Goal: Communication & Community: Answer question/provide support

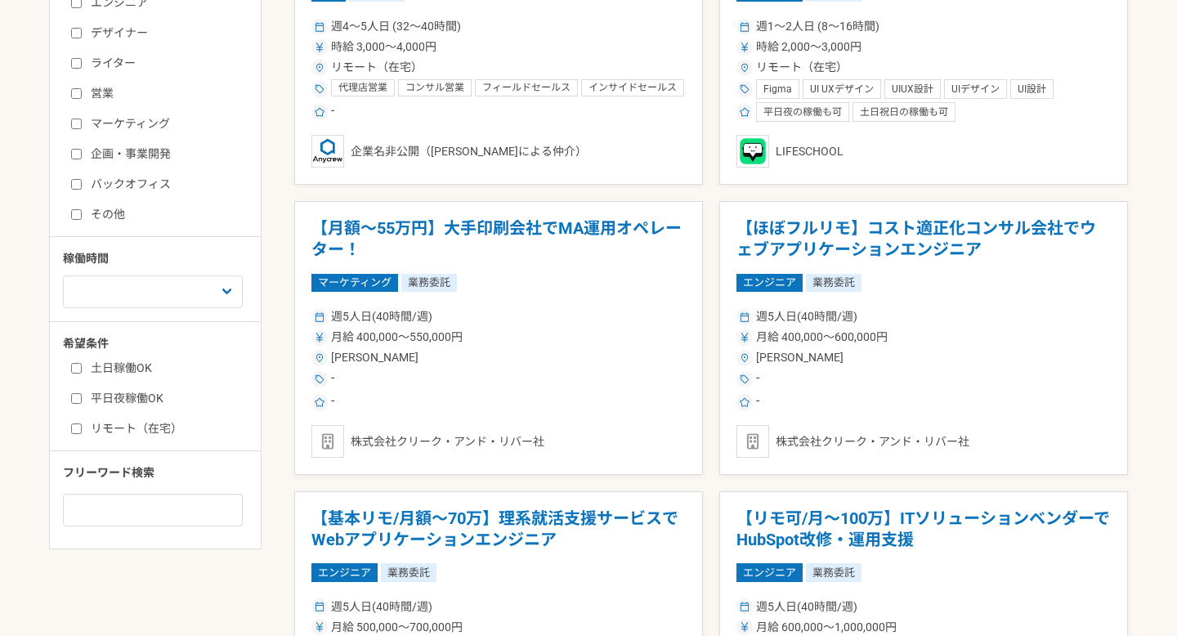
scroll to position [528, 0]
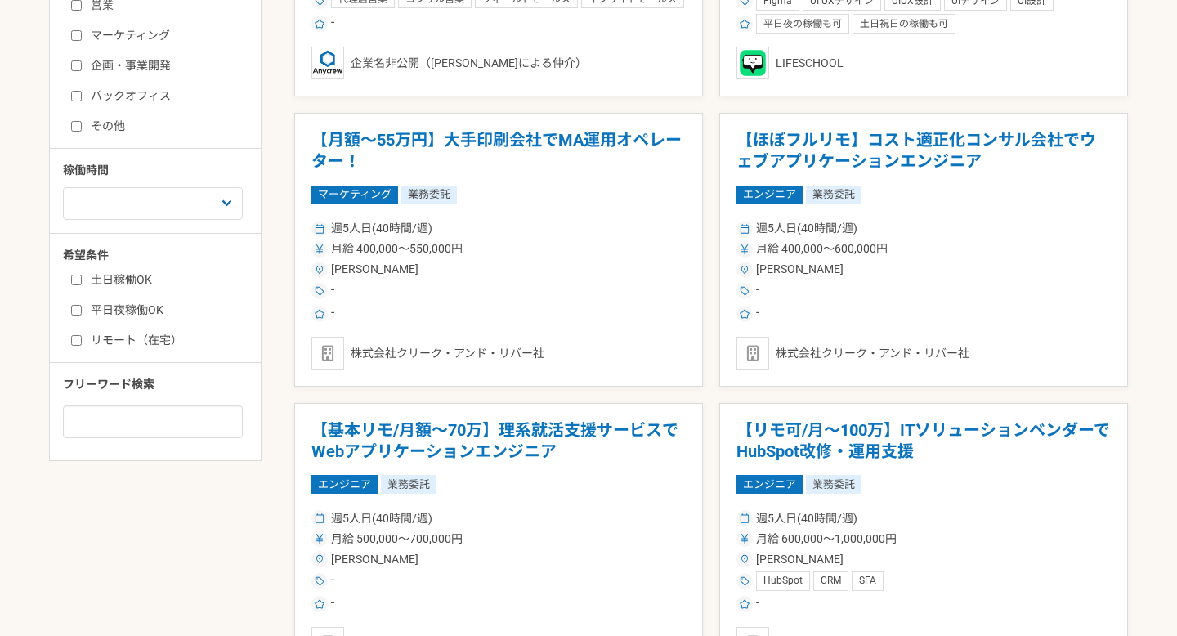
click at [71, 343] on input "リモート（在宅）" at bounding box center [76, 340] width 11 height 11
checkbox input "true"
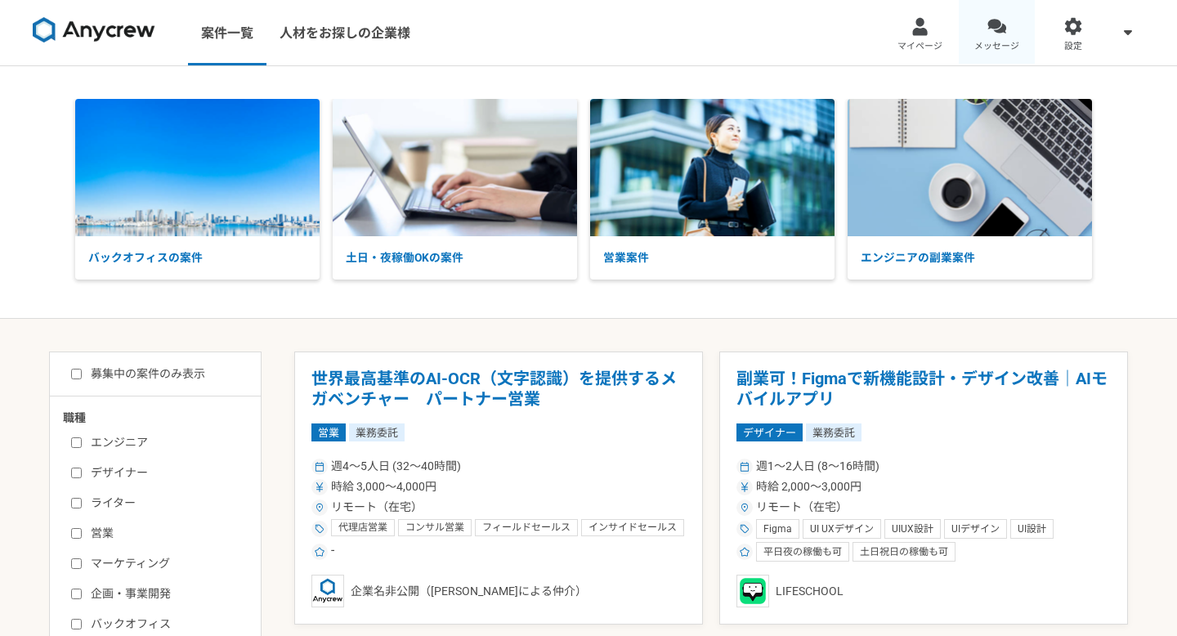
click at [975, 34] on link "メッセージ" at bounding box center [997, 32] width 77 height 65
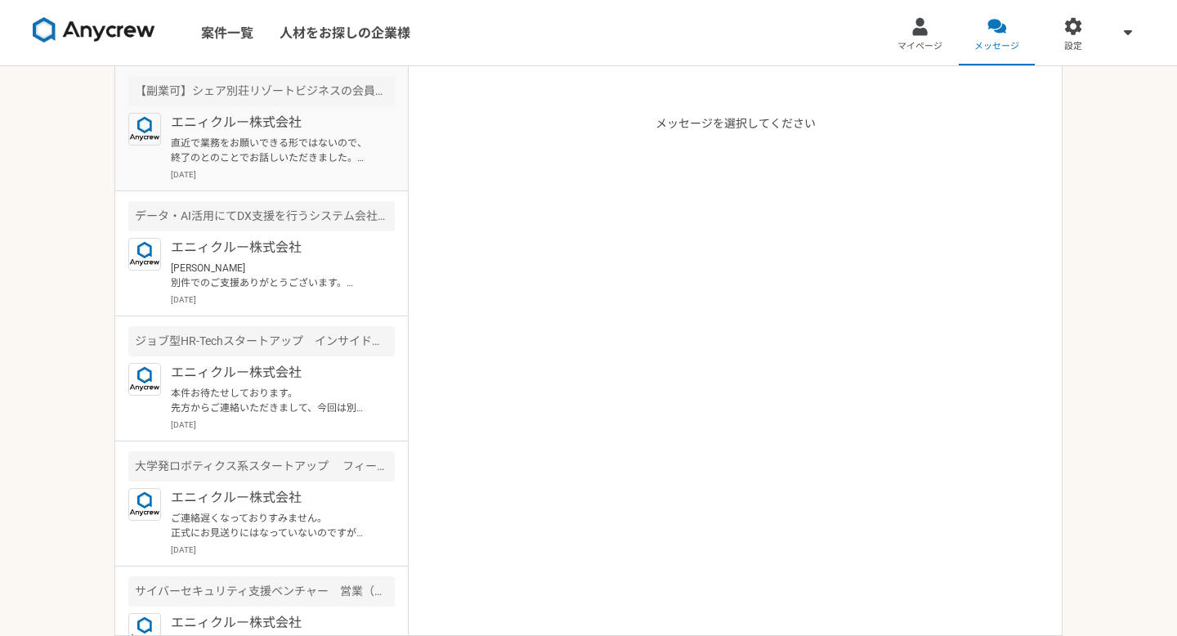
click at [352, 148] on p "直近で業務をお願いできる形ではないので、終了のとのことでお話しいただきました。よろしくお願いいたします。" at bounding box center [272, 150] width 202 height 29
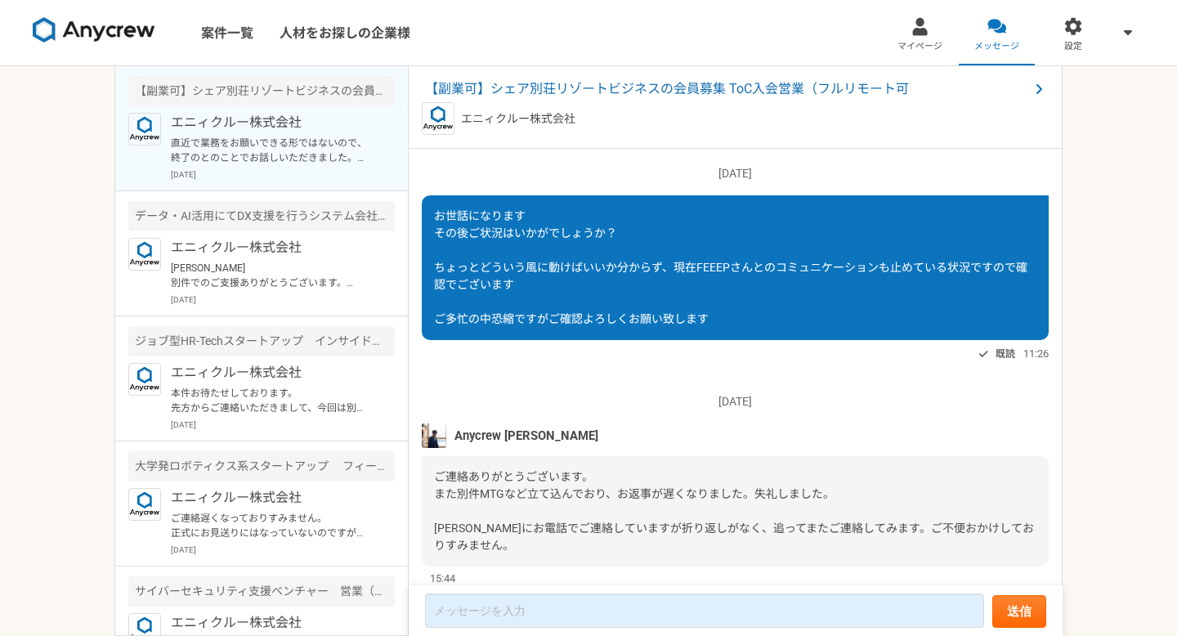
scroll to position [1660, 0]
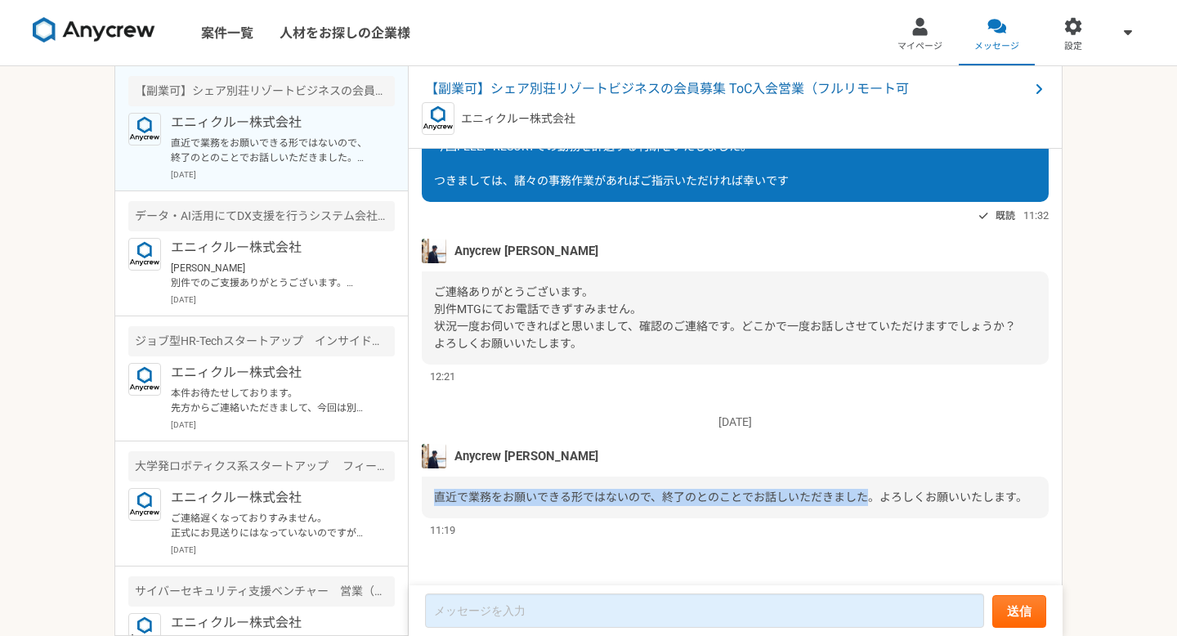
drag, startPoint x: 428, startPoint y: 496, endPoint x: 842, endPoint y: 496, distance: 413.7
click at [852, 496] on div "直近で業務をお願いできる形ではないので、終了のとのことでお話しいただきました。よろしくお願いいたします。" at bounding box center [735, 498] width 627 height 42
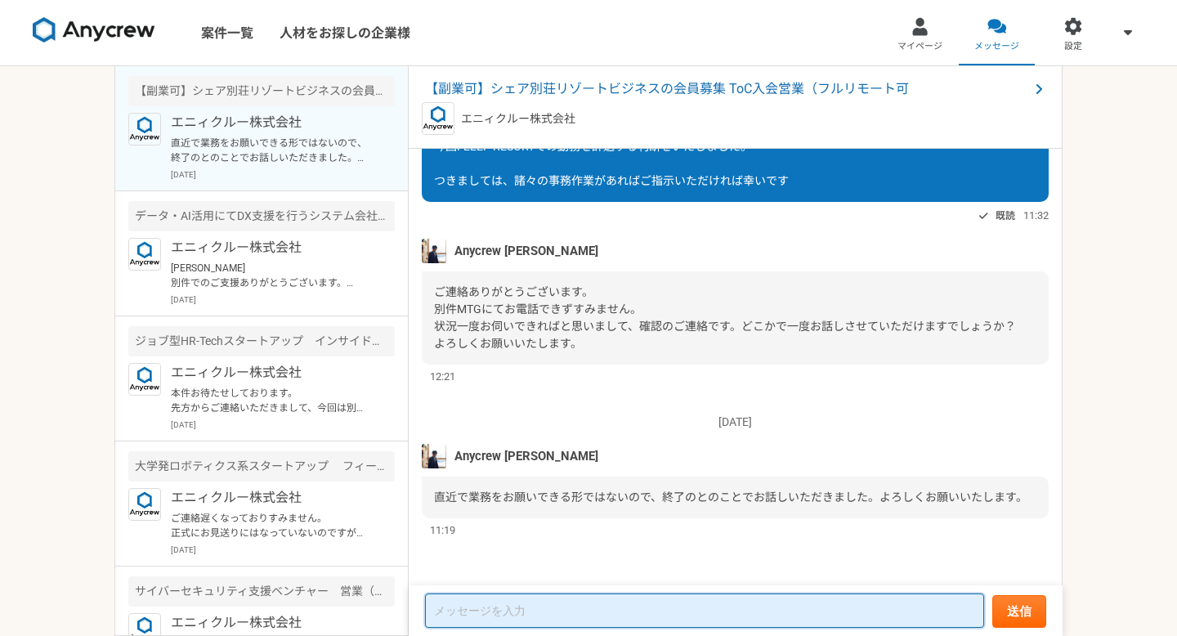
click at [647, 601] on textarea at bounding box center [704, 611] width 559 height 34
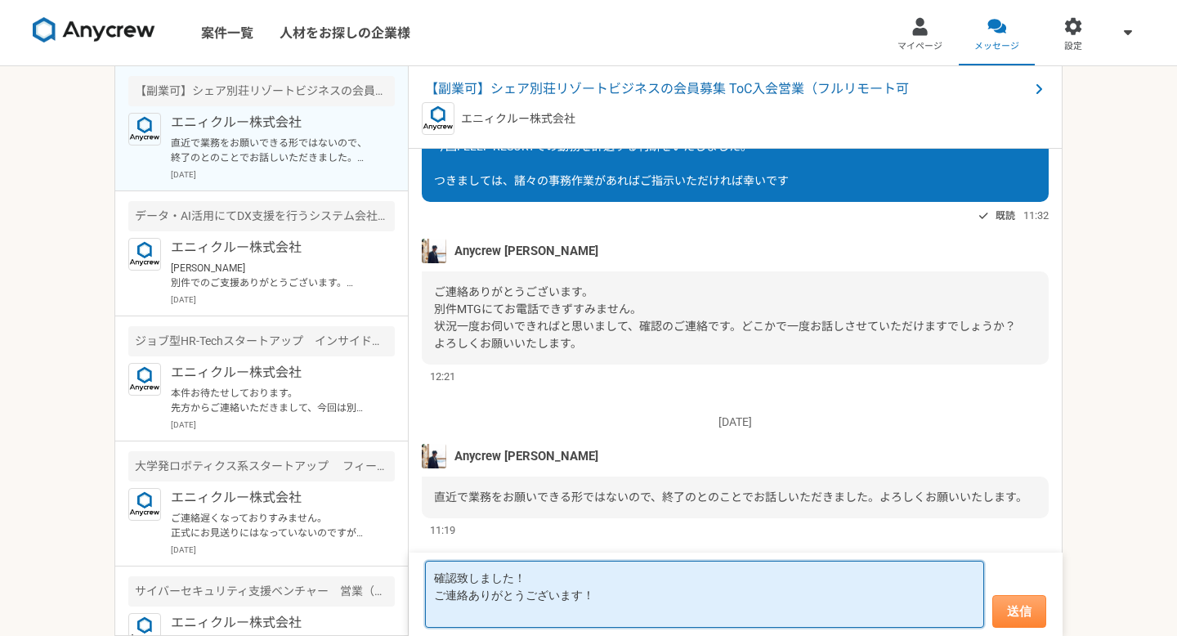
type textarea "確認致しました！ ご連絡ありがとうございます！"
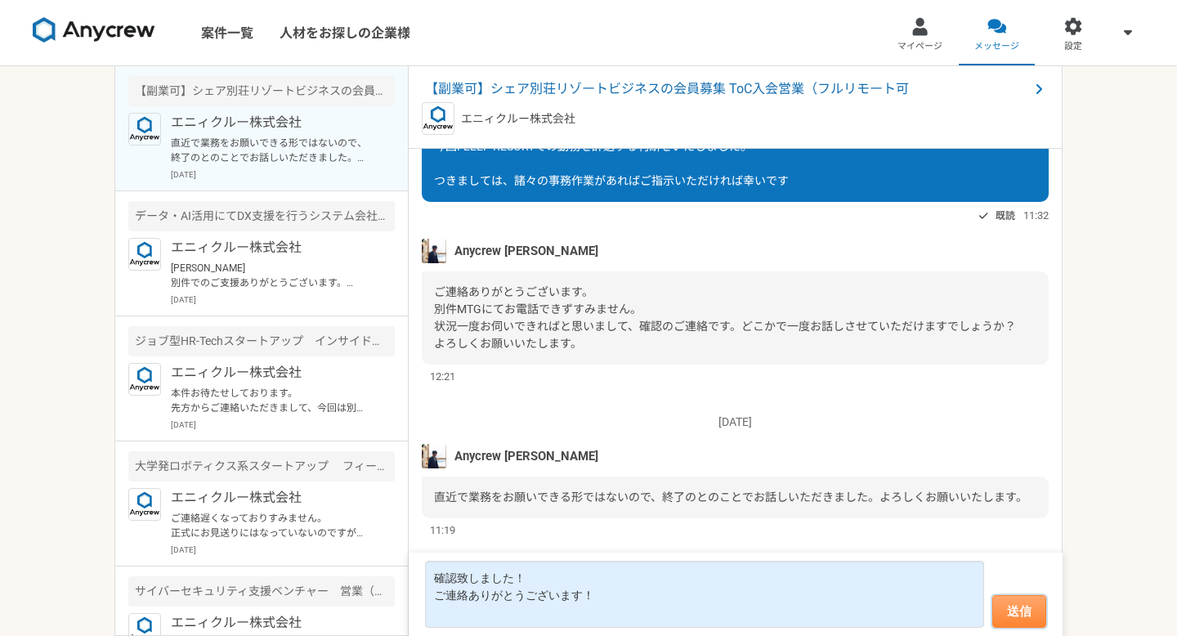
click at [1011, 619] on button "送信" at bounding box center [1020, 611] width 54 height 33
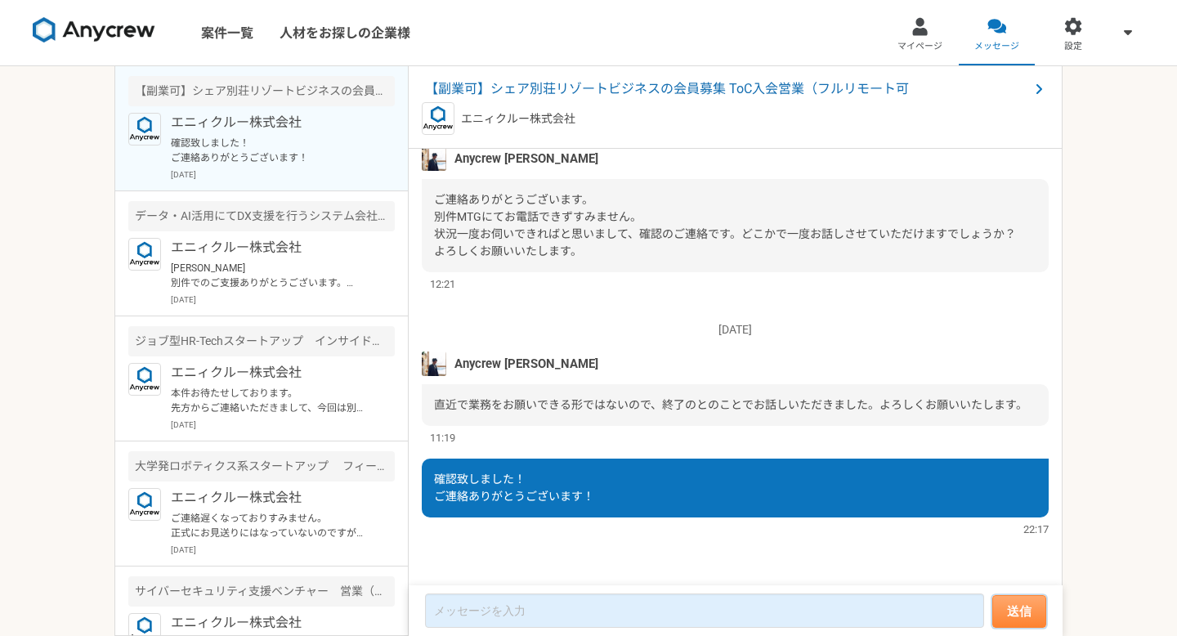
scroll to position [1524, 0]
click at [315, 248] on p "エニィクルー株式会社" at bounding box center [272, 248] width 202 height 20
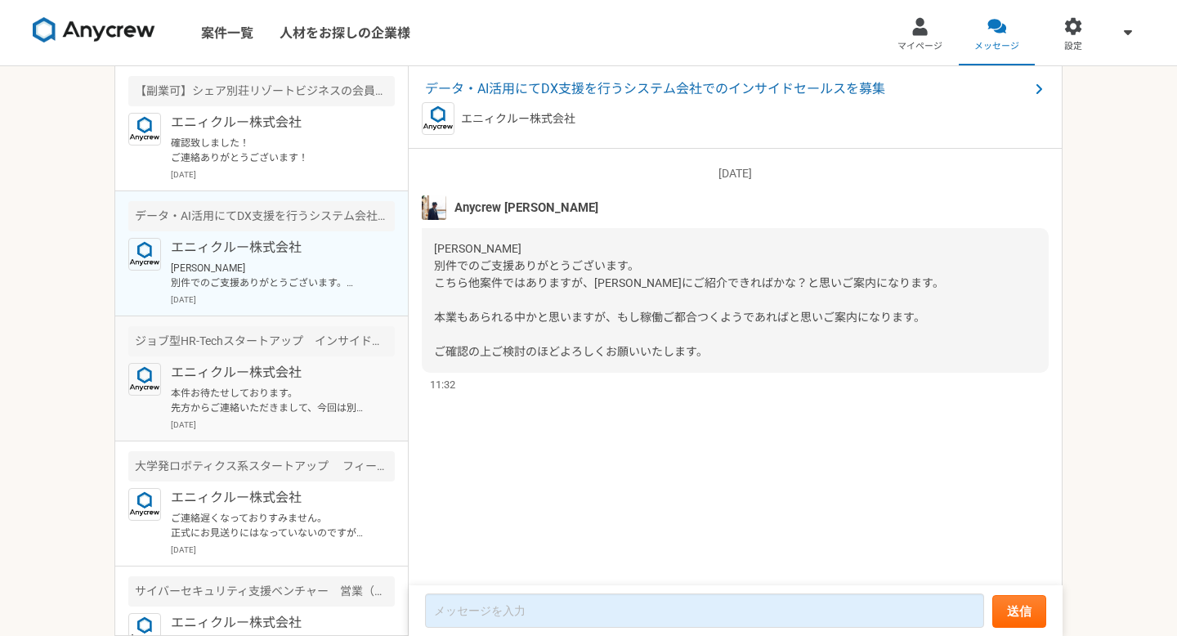
click at [303, 433] on article "ジョブ型HR-Techスタートアップ　インサイドセールスのマネジメント業務を募集 エニィクルー株式会社 本件お待たせしております。 先方からご連絡いただきまし…" at bounding box center [261, 378] width 293 height 125
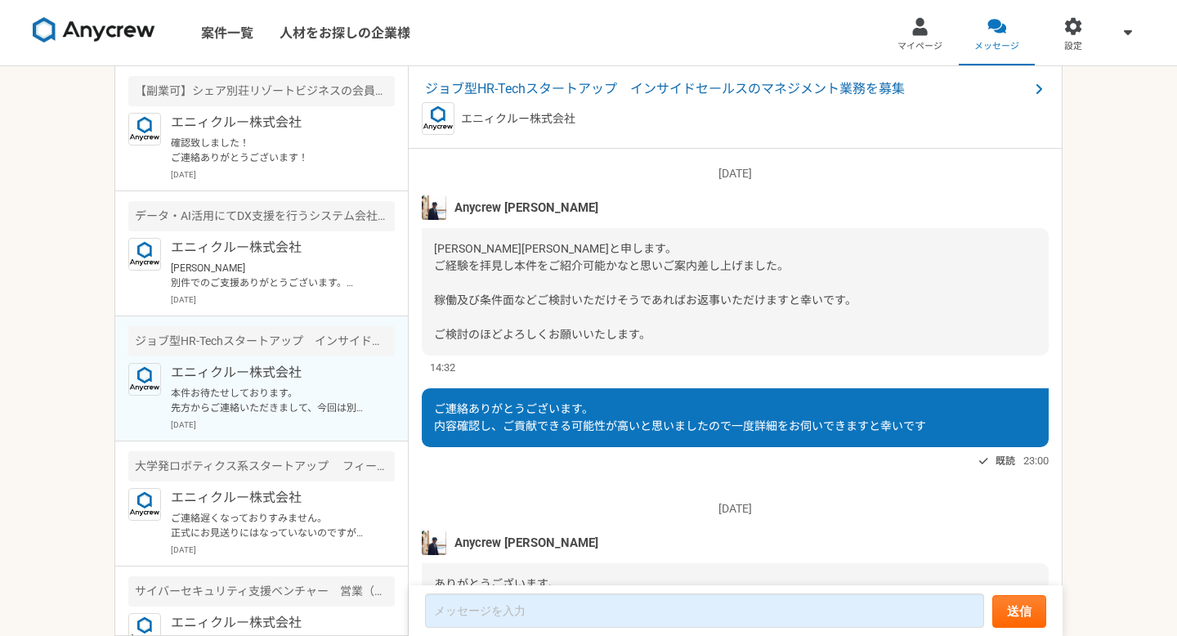
scroll to position [684, 0]
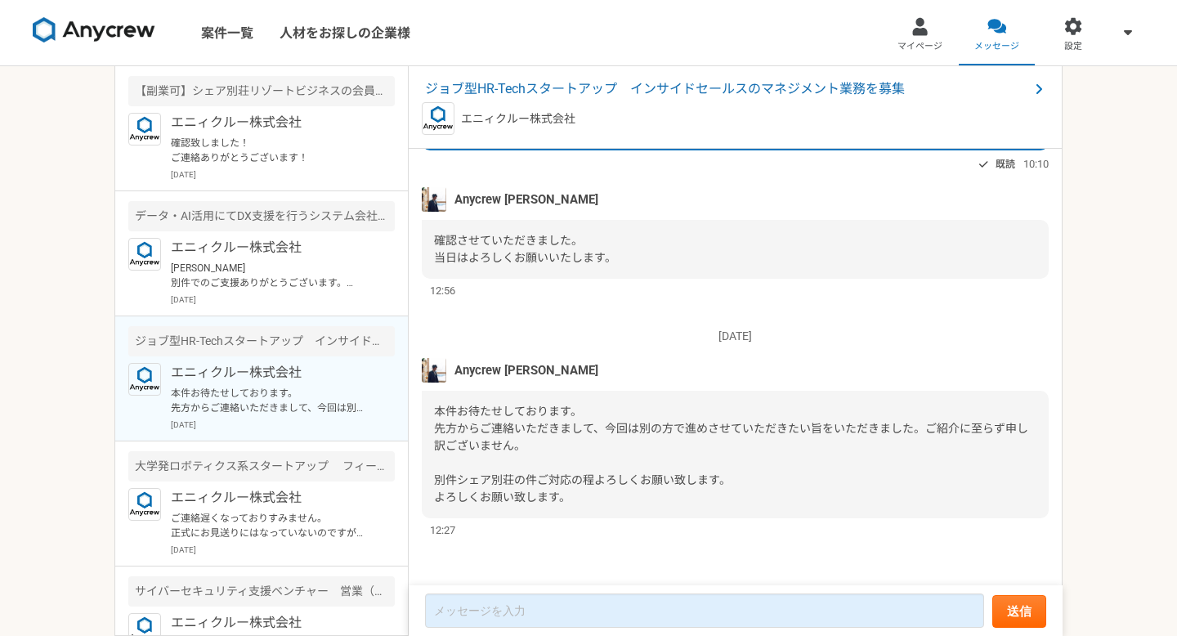
click at [307, 413] on p "本件お待たせしております。 先方からご連絡いただきまして、今回は別の方で進めさせていただきたい旨をいただきました。ご紹介に至らず申し訳ございません。 別件シェ…" at bounding box center [272, 400] width 202 height 29
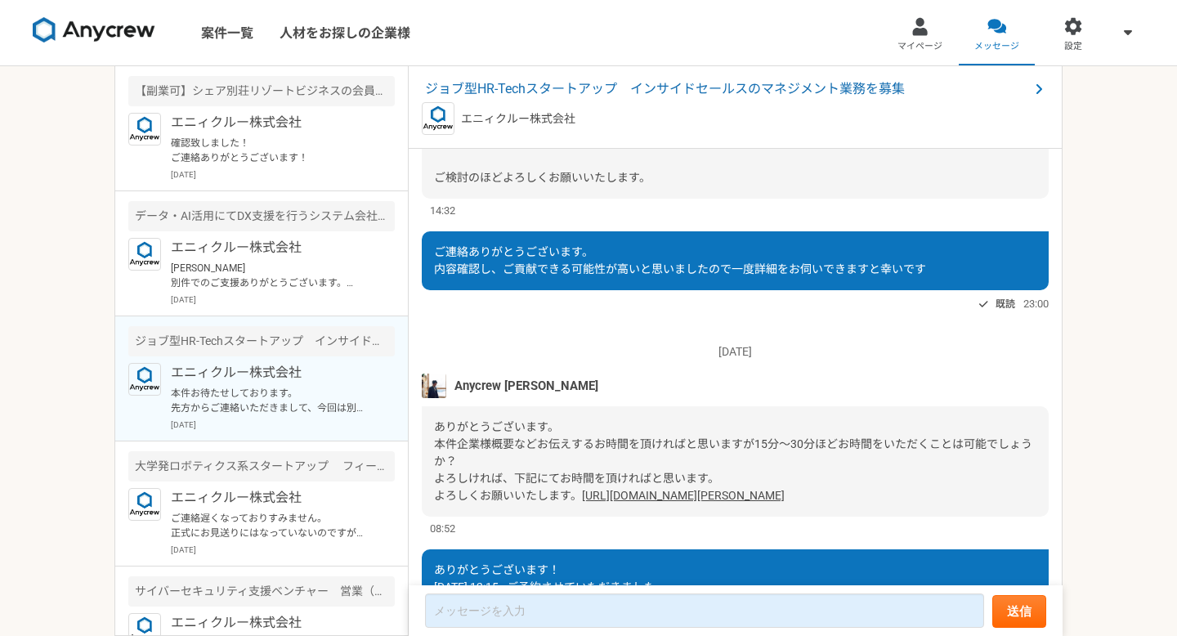
scroll to position [187, 0]
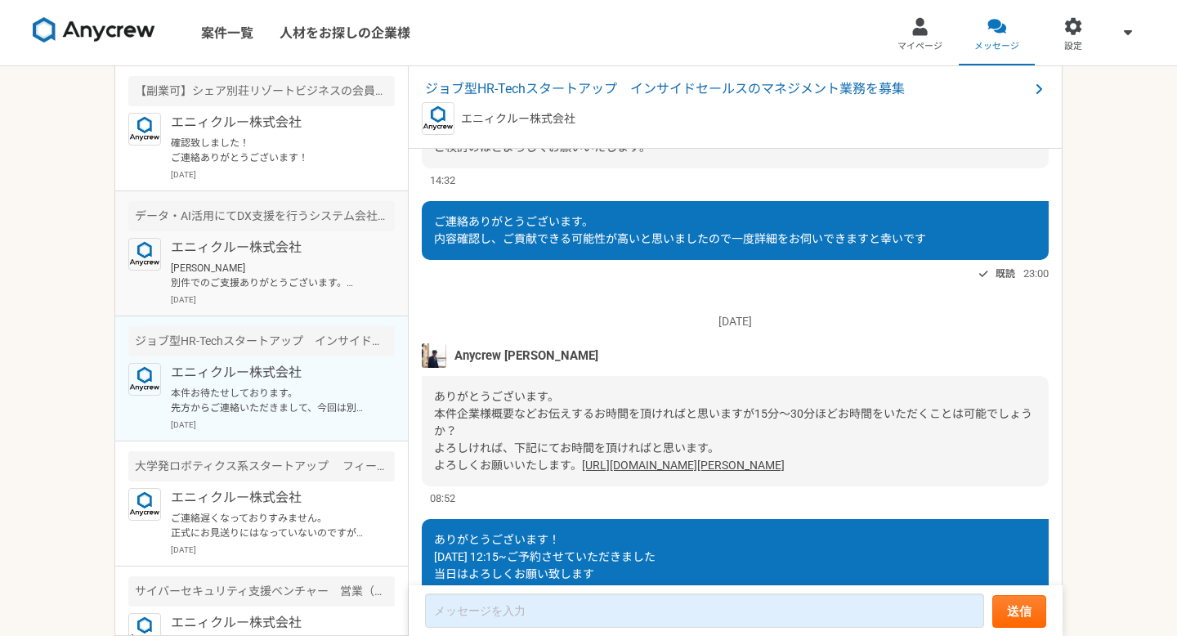
click at [289, 261] on p "[PERSON_NAME] 別件でのご支援ありがとうございます。 こちら他案件ではありますが、[PERSON_NAME]にご紹介できればかな？と思いご案内にな…" at bounding box center [272, 275] width 202 height 29
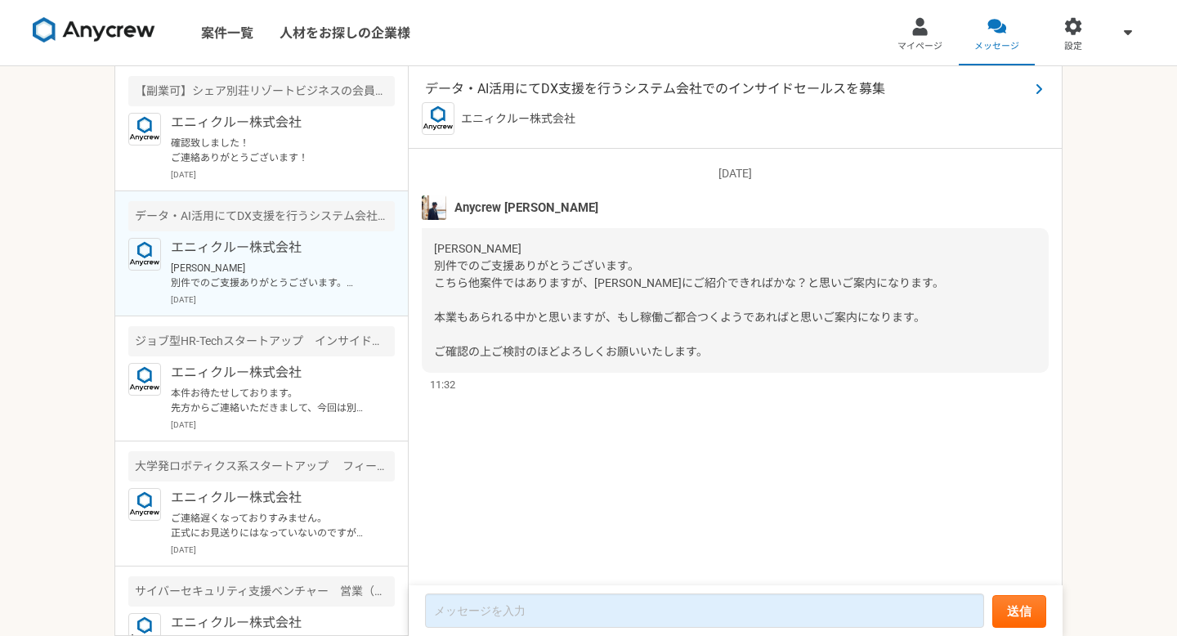
click at [566, 95] on span "データ・AI活用にてDX支援を行うシステム会社でのインサイドセールスを募集" at bounding box center [727, 89] width 604 height 20
